Goal: Information Seeking & Learning: Learn about a topic

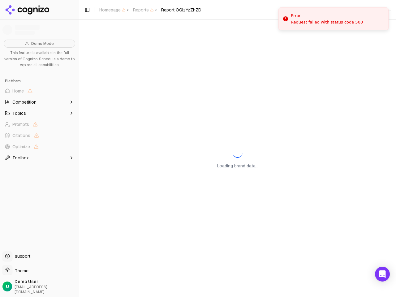
click at [39, 91] on span "Home" at bounding box center [39, 91] width 74 height 10
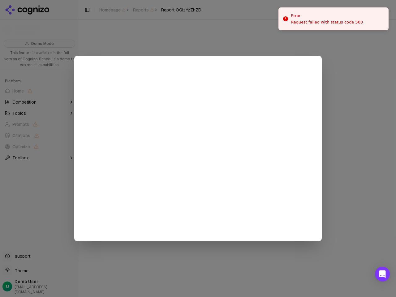
click at [39, 102] on div at bounding box center [198, 148] width 396 height 297
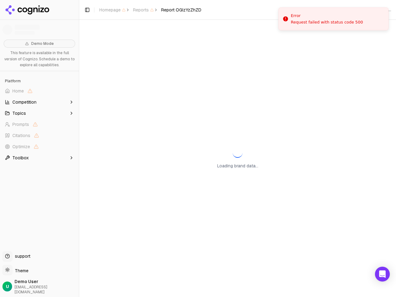
click at [39, 113] on button "Topics" at bounding box center [39, 113] width 74 height 10
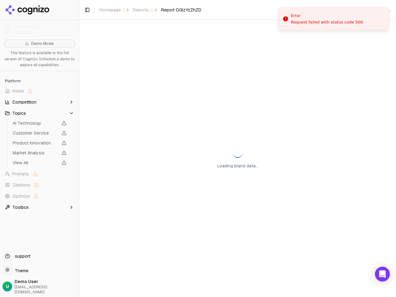
click at [39, 124] on span "AI Technology" at bounding box center [35, 123] width 45 height 6
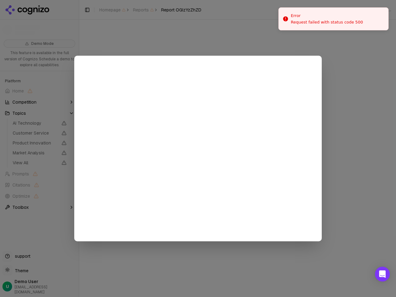
click at [39, 136] on div at bounding box center [198, 148] width 396 height 297
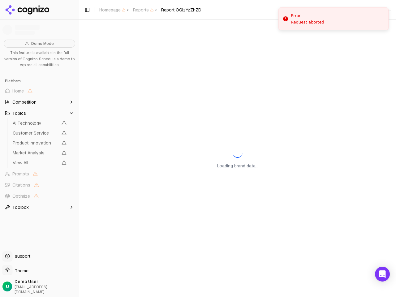
click at [39, 147] on span "Product Innovation" at bounding box center [39, 143] width 59 height 9
